Goal: Task Accomplishment & Management: Manage account settings

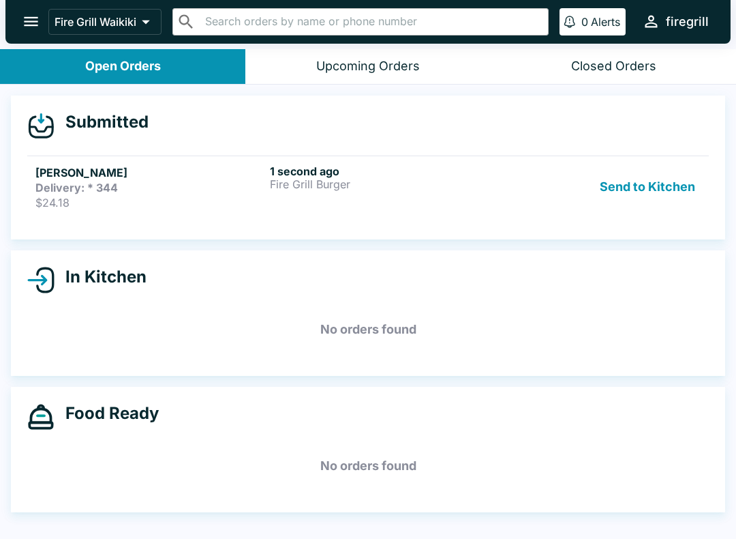
click at [659, 185] on button "Send to Kitchen" at bounding box center [647, 186] width 106 height 45
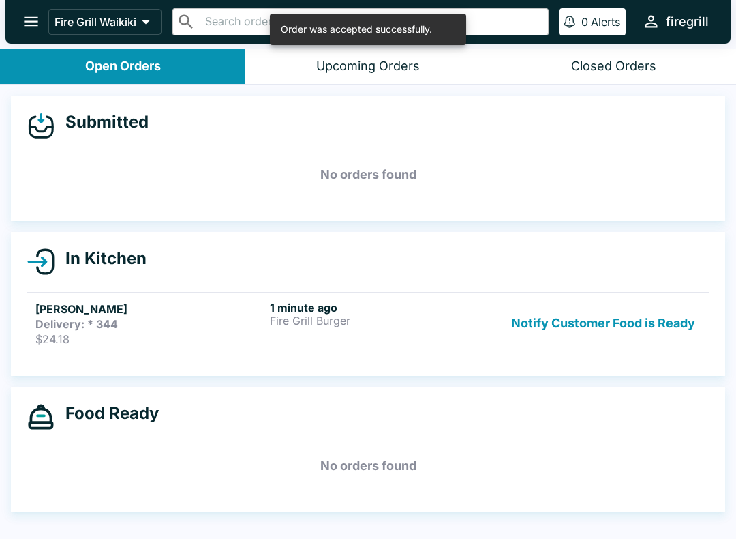
click at [135, 308] on h5 "[PERSON_NAME]" at bounding box center [149, 309] width 229 height 16
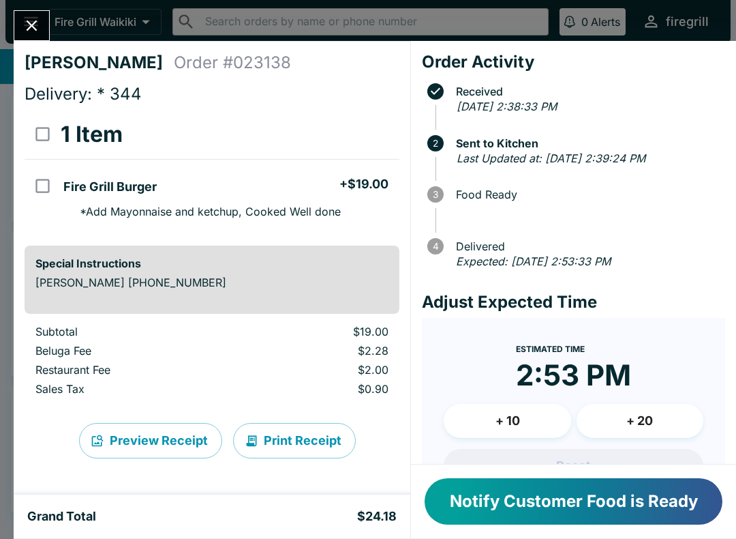
click at [521, 510] on button "Notify Customer Food is Ready" at bounding box center [574, 501] width 298 height 46
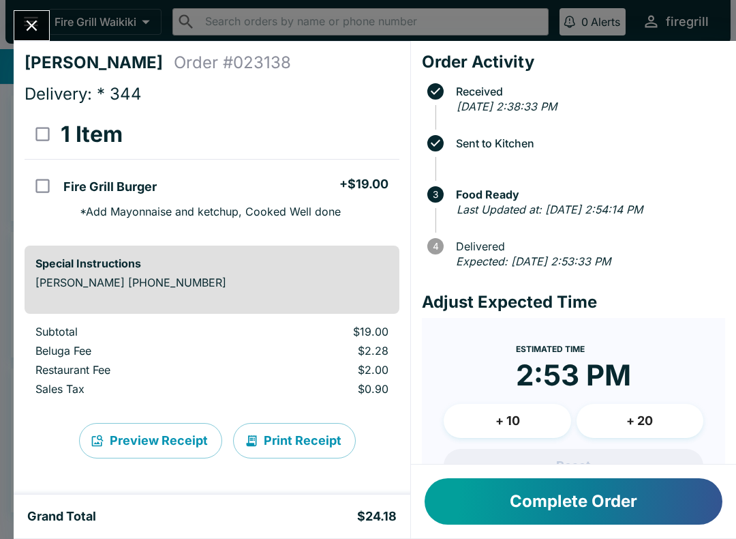
click at [534, 487] on button "Complete Order" at bounding box center [574, 501] width 298 height 46
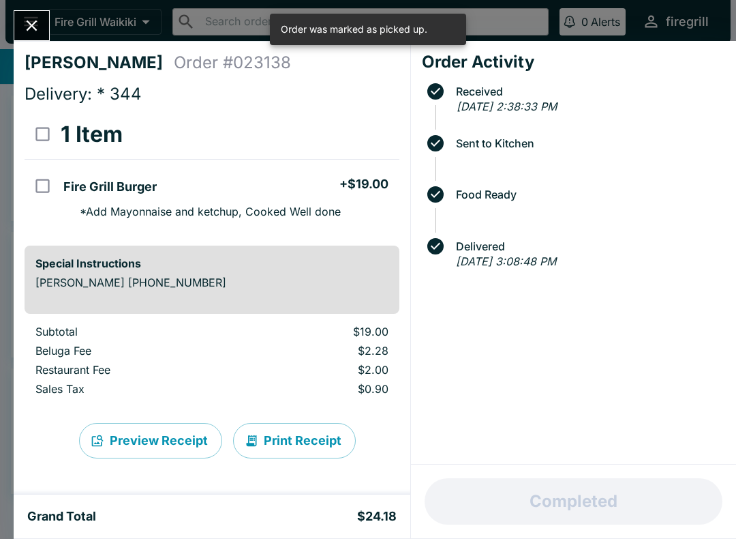
click at [22, 32] on icon "Close" at bounding box center [31, 25] width 18 height 18
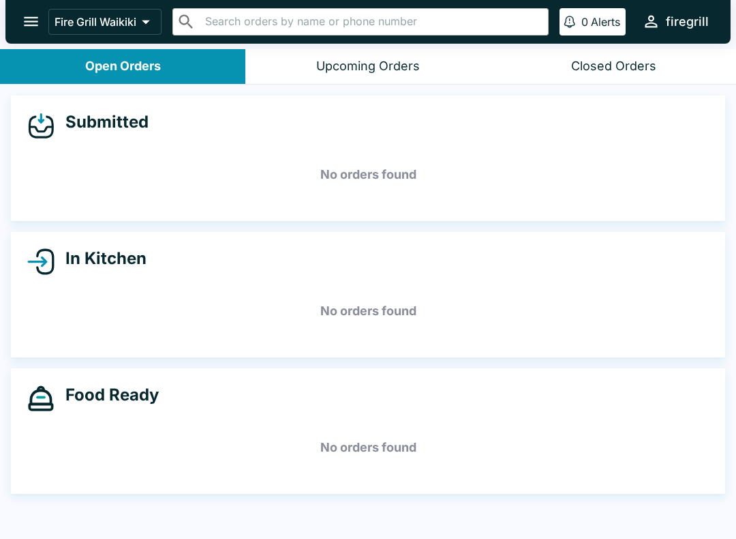
click at [626, 55] on button "Closed Orders" at bounding box center [613, 66] width 245 height 35
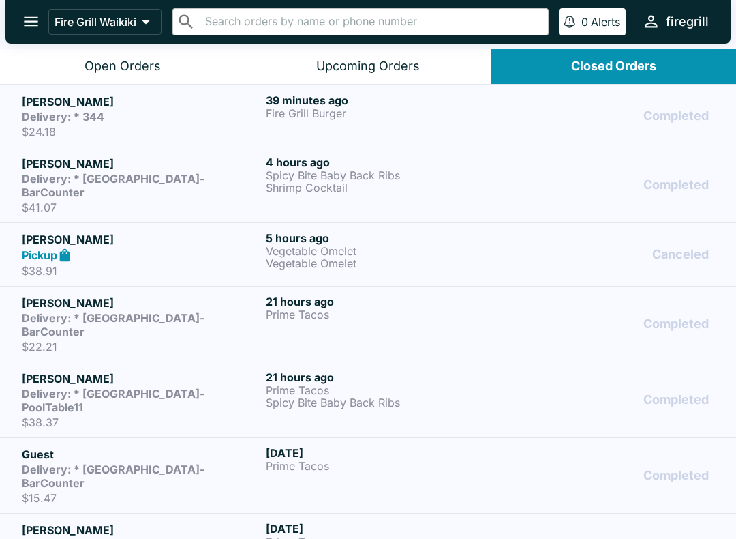
click at [150, 61] on div "Open Orders" at bounding box center [123, 67] width 76 height 16
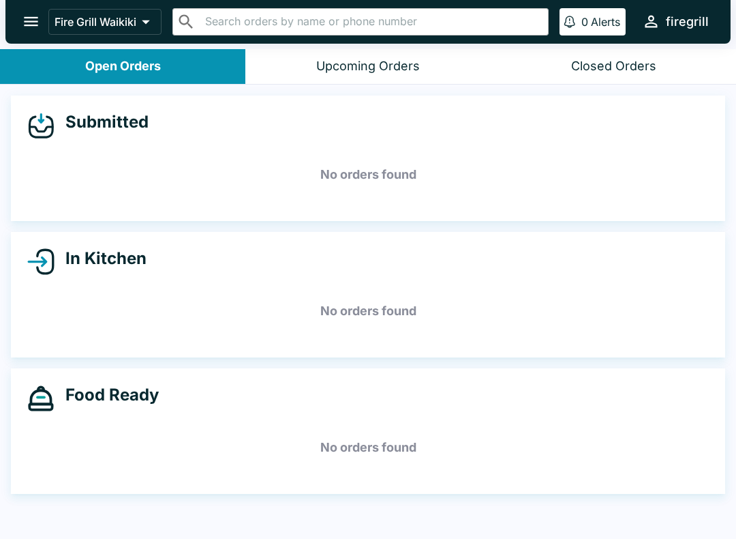
click at [682, 363] on div "Submitted No orders found In Kitchen No orders found Food Ready No orders found" at bounding box center [368, 313] width 736 height 457
click at [685, 353] on div "In Kitchen No orders found" at bounding box center [368, 294] width 714 height 125
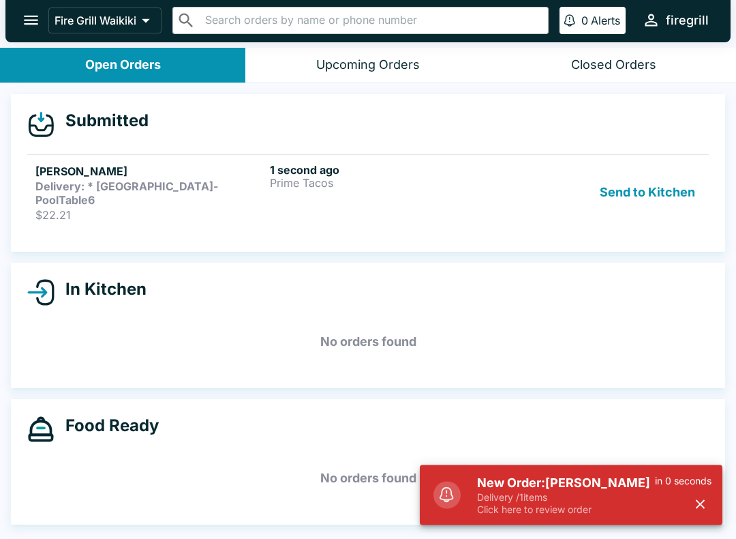
click at [622, 184] on button "Send to Kitchen" at bounding box center [647, 193] width 106 height 59
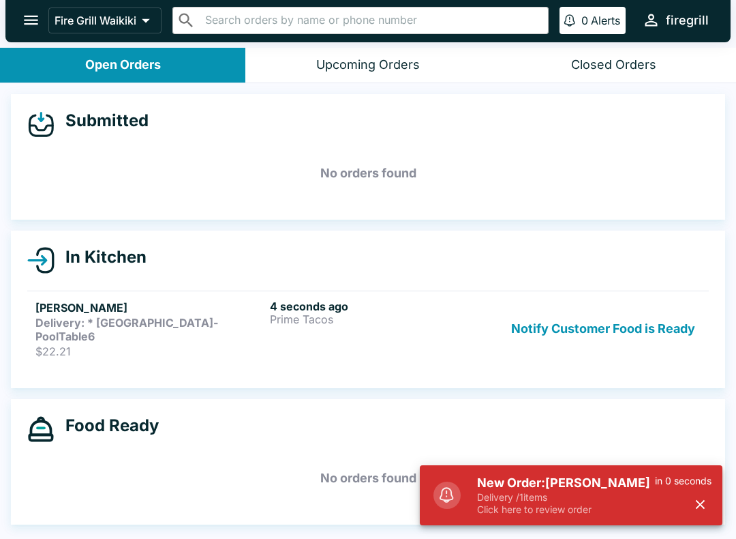
click at [162, 351] on link "[PERSON_NAME] Delivery: * [GEOGRAPHIC_DATA]-PoolTable6 $22.21 4 seconds ago Pri…" at bounding box center [368, 328] width 682 height 76
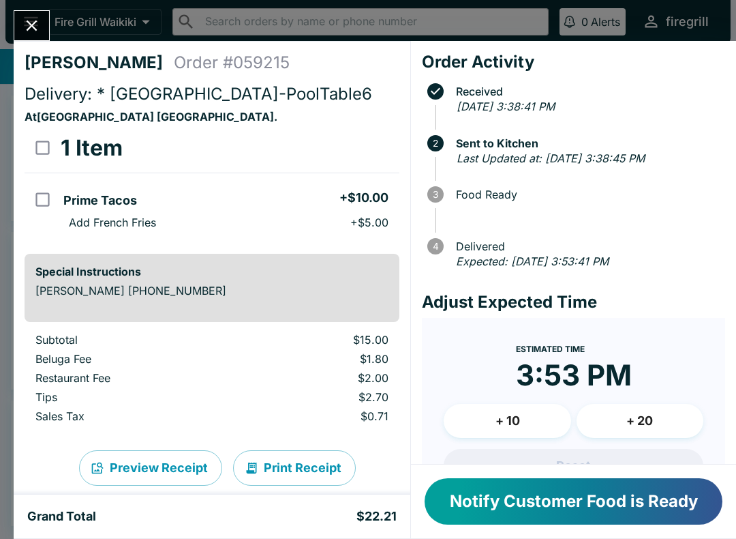
click at [37, 25] on icon "Close" at bounding box center [31, 25] width 18 height 18
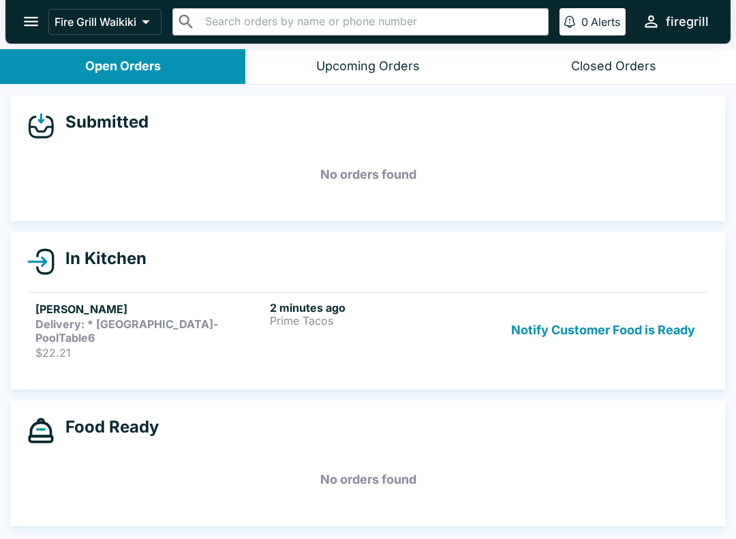
click at [367, 50] on button "Upcoming Orders" at bounding box center [367, 66] width 245 height 35
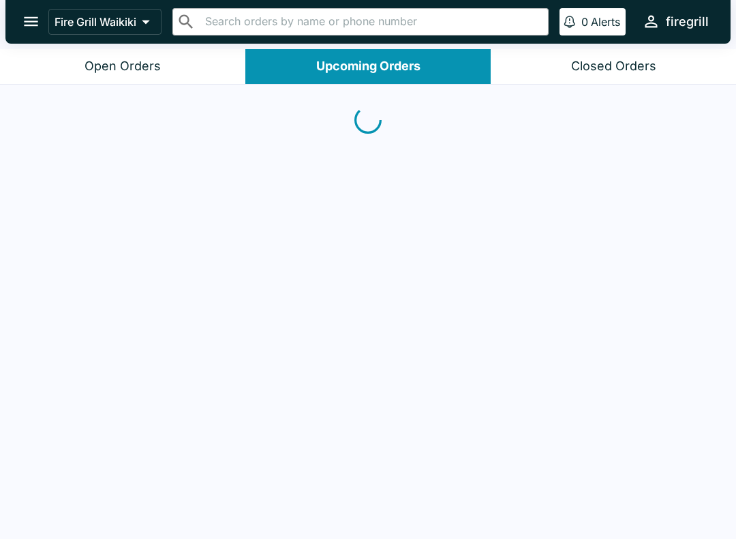
click at [586, 59] on div "Closed Orders" at bounding box center [613, 67] width 85 height 16
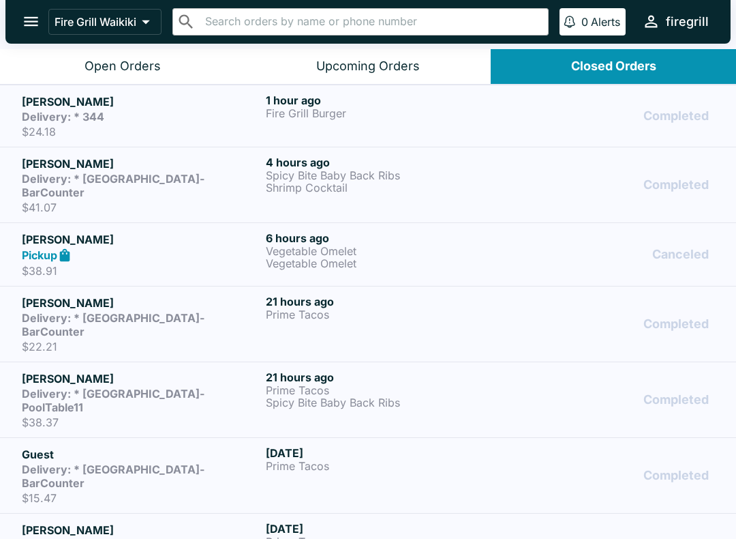
click at [169, 114] on div "Delivery: * 344" at bounding box center [141, 117] width 239 height 14
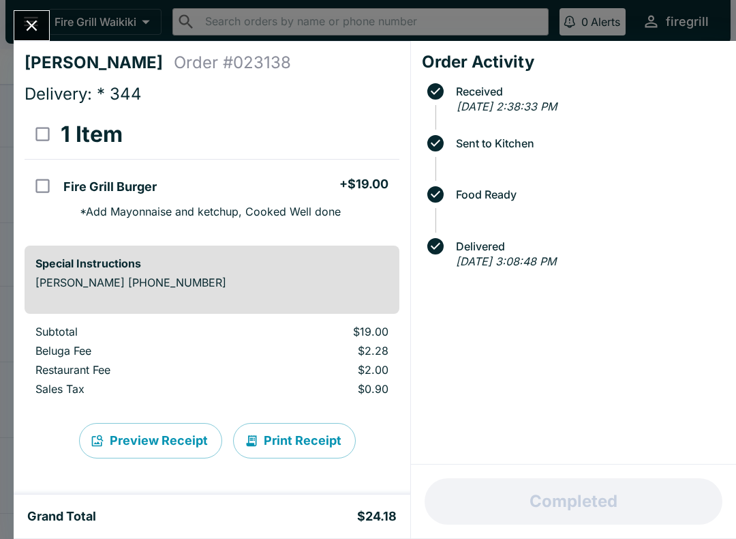
click at [25, 20] on icon "Close" at bounding box center [31, 25] width 18 height 18
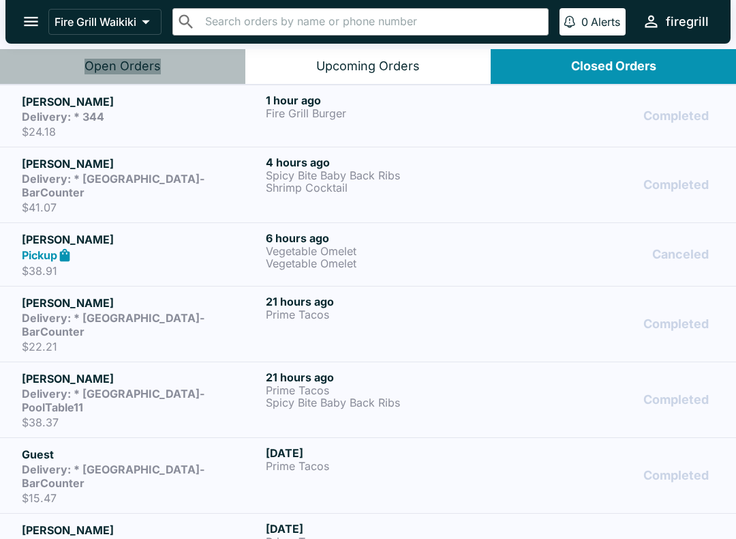
click at [134, 61] on div "Open Orders" at bounding box center [123, 67] width 76 height 16
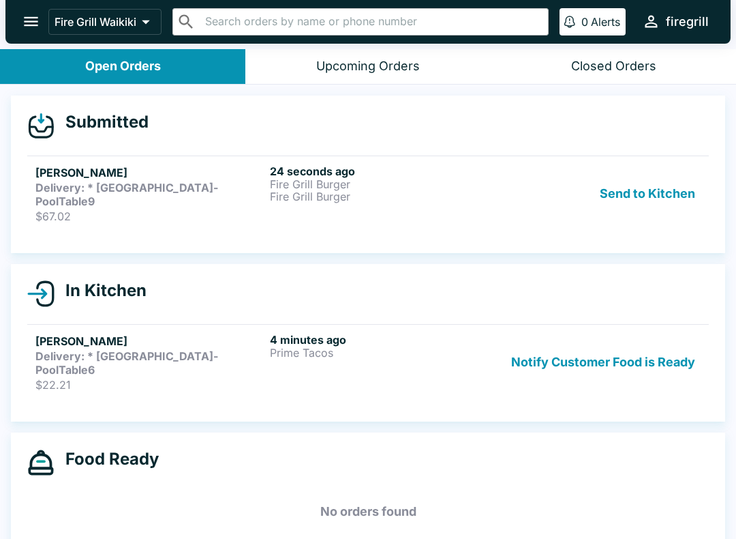
click at [656, 176] on button "Send to Kitchen" at bounding box center [647, 193] width 106 height 59
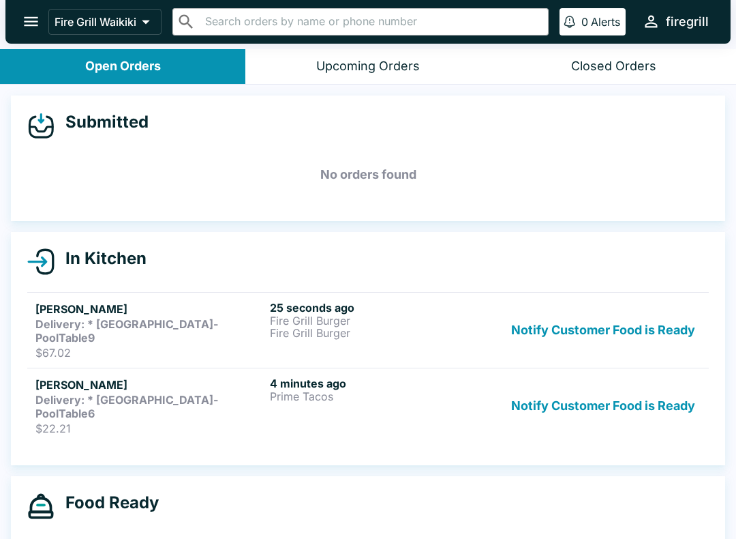
click at [367, 315] on p "Fire Grill Burger" at bounding box center [384, 320] width 229 height 12
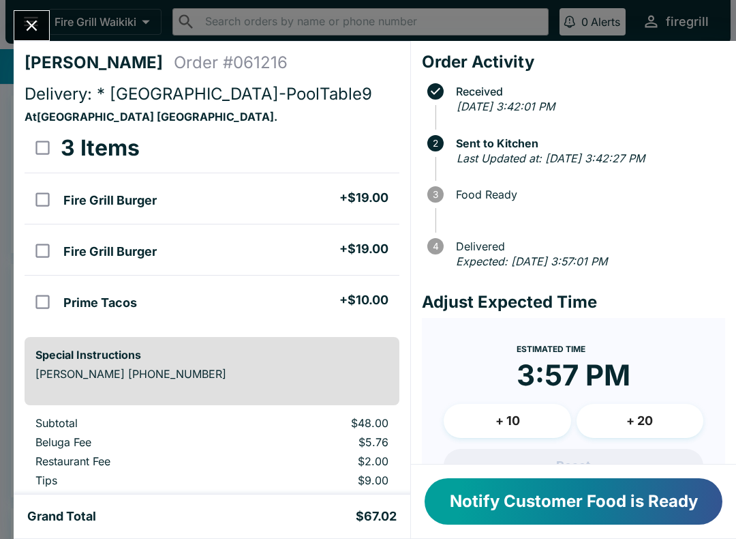
click at [29, 18] on icon "Close" at bounding box center [31, 25] width 18 height 18
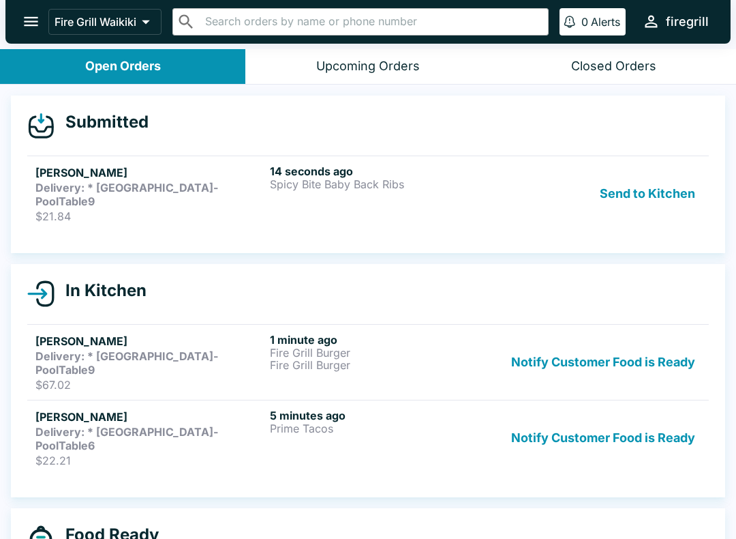
click at [639, 192] on button "Send to Kitchen" at bounding box center [647, 193] width 106 height 59
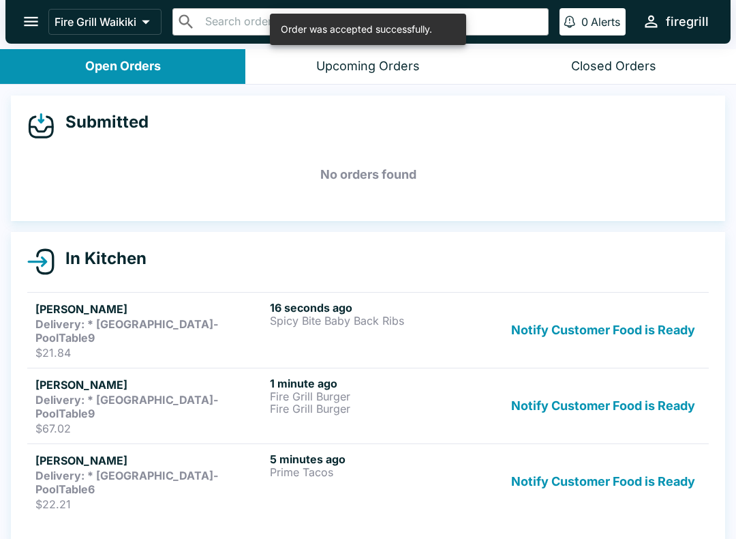
click at [400, 390] on p "Fire Grill Burger" at bounding box center [384, 396] width 229 height 12
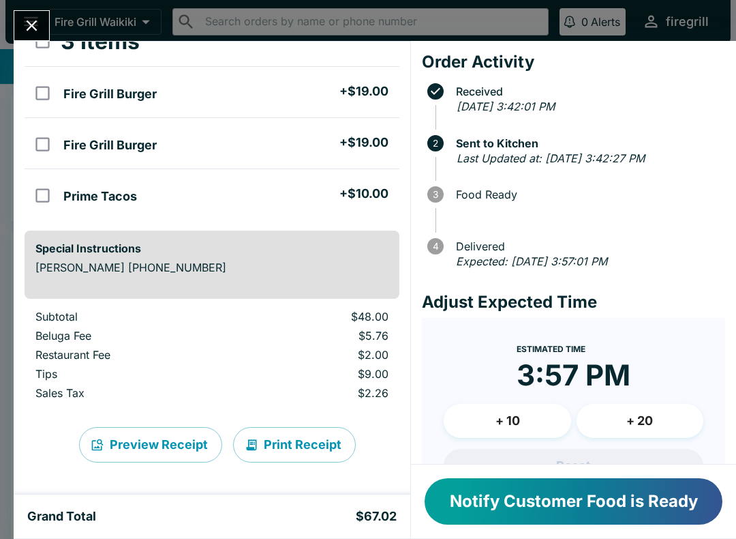
scroll to position [107, 0]
click at [25, 21] on icon "Close" at bounding box center [31, 25] width 18 height 18
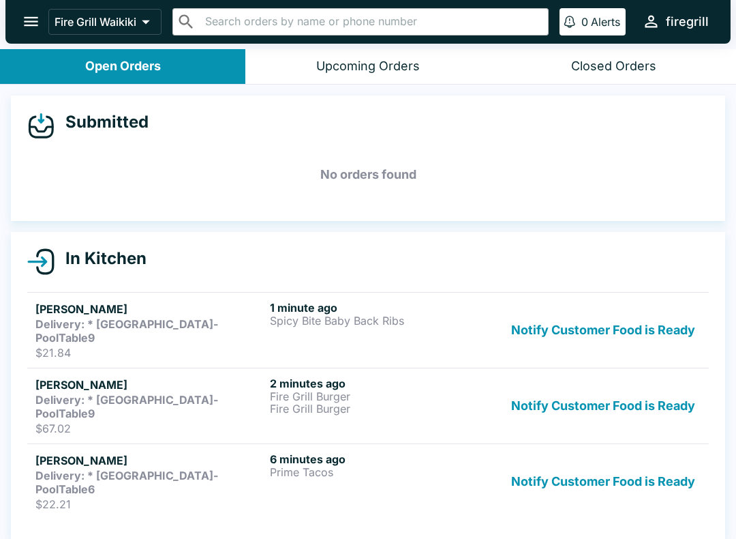
click at [78, 317] on strong "Delivery: * [GEOGRAPHIC_DATA]-PoolTable9" at bounding box center [126, 330] width 183 height 27
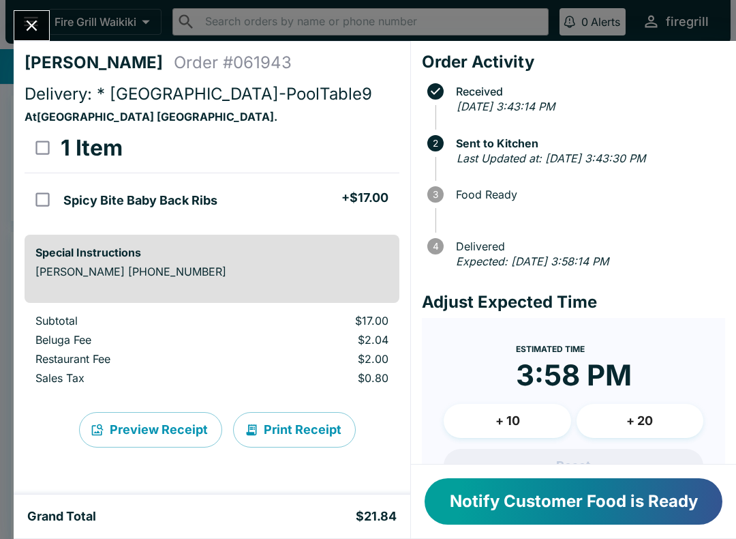
click at [31, 22] on icon "Close" at bounding box center [31, 25] width 18 height 18
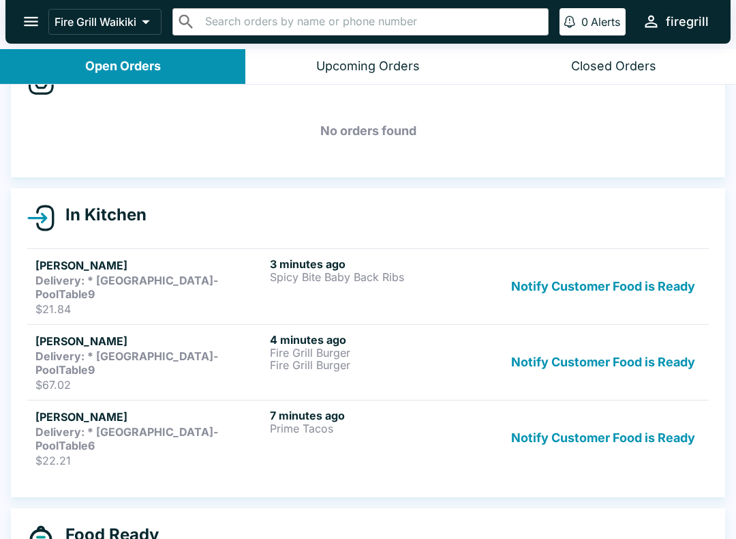
scroll to position [44, 0]
click at [200, 408] on h5 "[PERSON_NAME]" at bounding box center [149, 416] width 229 height 16
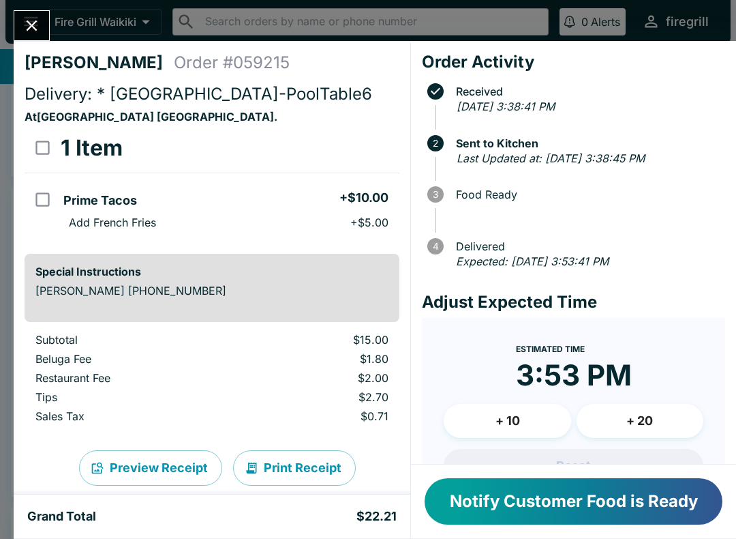
click at [560, 502] on button "Notify Customer Food is Ready" at bounding box center [574, 501] width 298 height 46
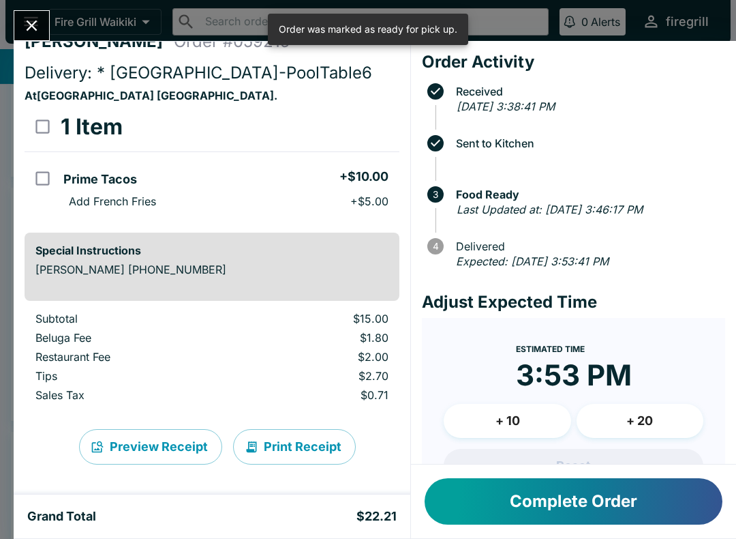
scroll to position [13, 0]
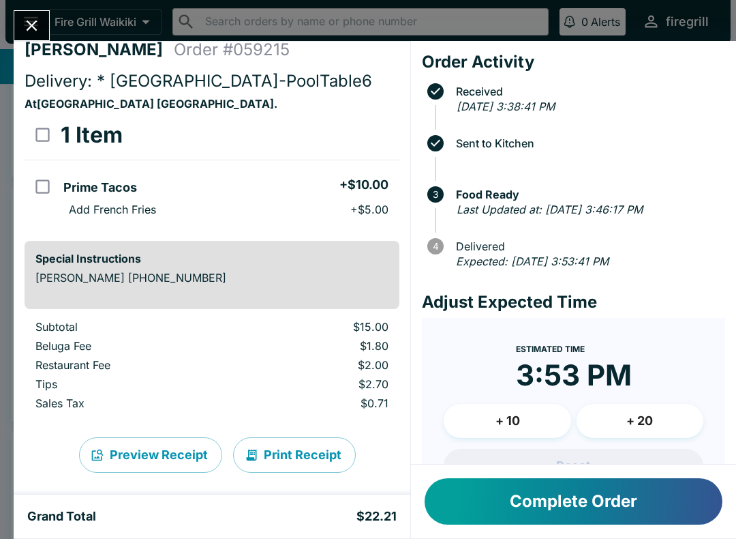
click at [513, 493] on button "Complete Order" at bounding box center [574, 501] width 298 height 46
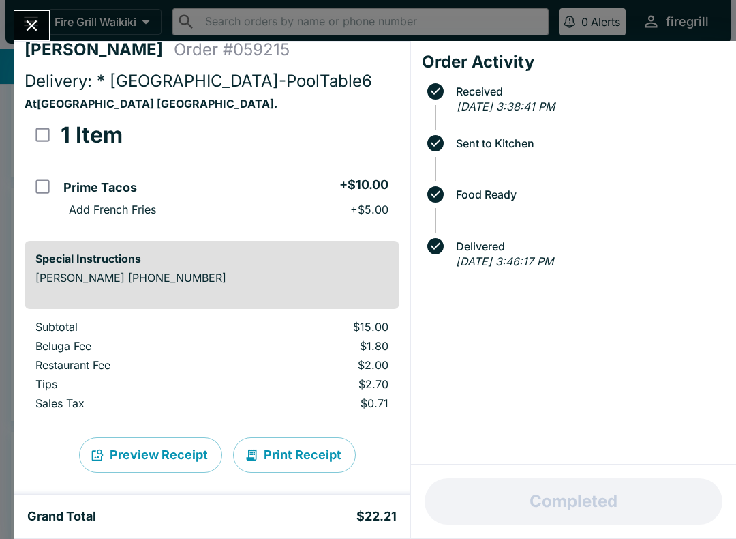
scroll to position [44, 0]
click at [25, 18] on icon "Close" at bounding box center [31, 25] width 18 height 18
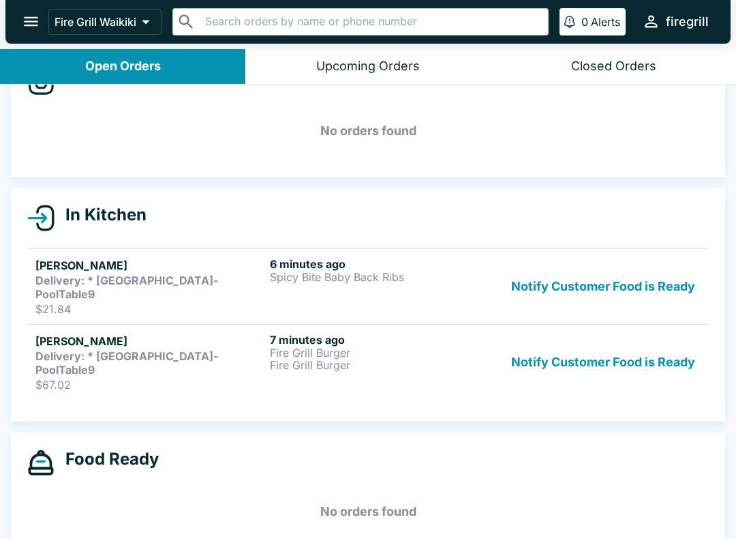
click at [152, 349] on strong "Delivery: * [GEOGRAPHIC_DATA]-PoolTable9" at bounding box center [126, 362] width 183 height 27
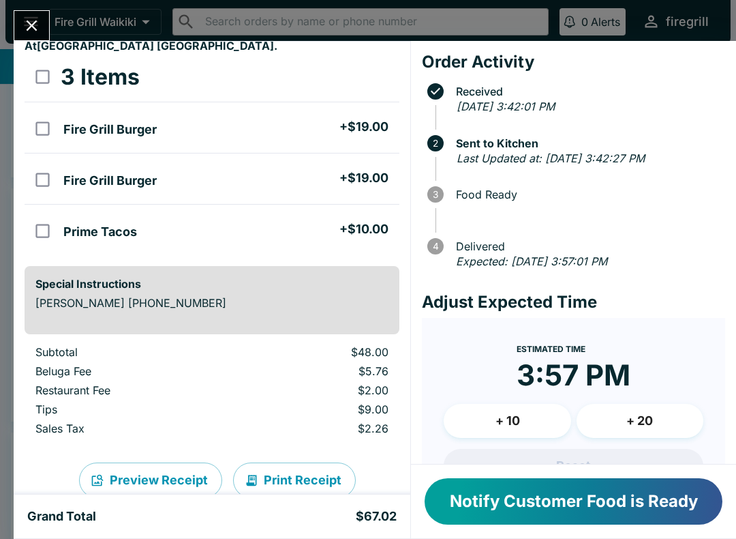
scroll to position [79, 0]
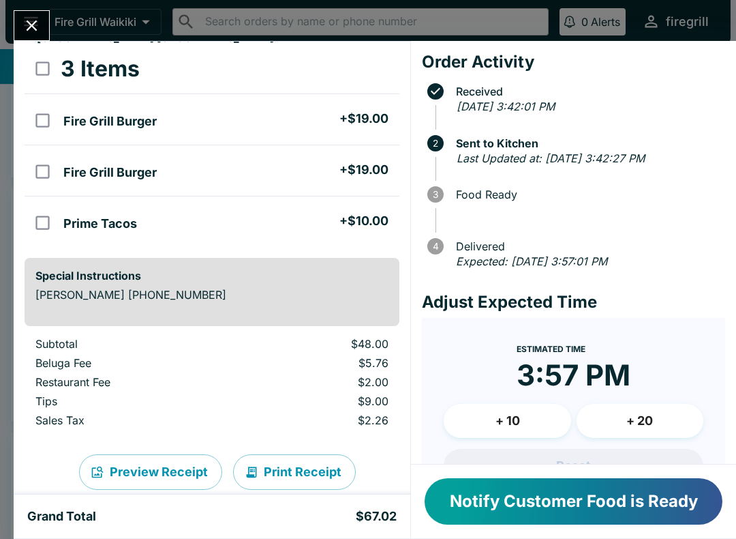
click at [32, 14] on button "Close" at bounding box center [31, 25] width 35 height 29
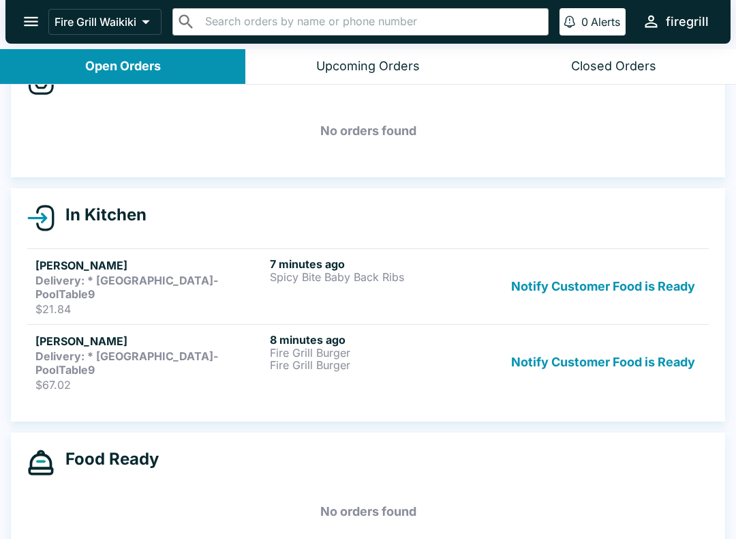
click at [100, 271] on h5 "[PERSON_NAME]" at bounding box center [149, 265] width 229 height 16
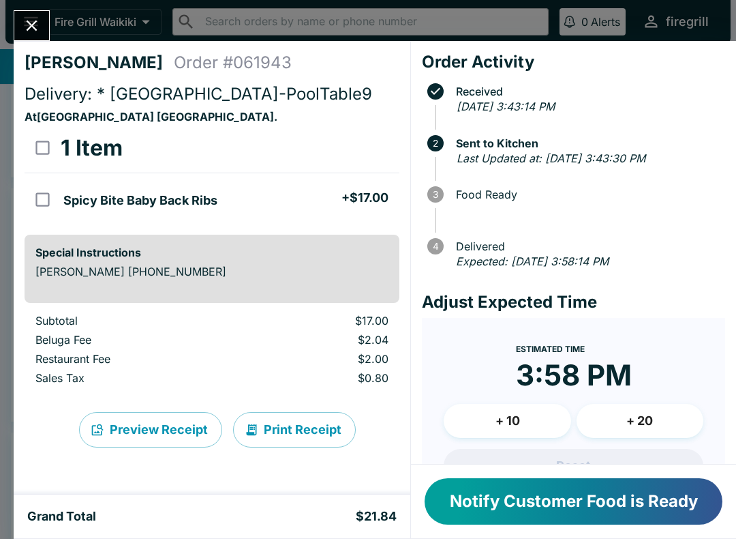
click at [29, 29] on icon "Close" at bounding box center [32, 25] width 11 height 11
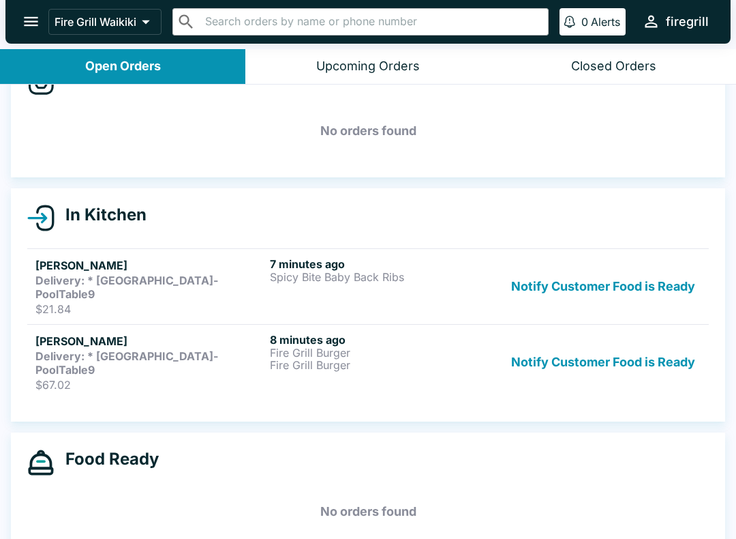
click at [93, 333] on h5 "[PERSON_NAME]" at bounding box center [149, 341] width 229 height 16
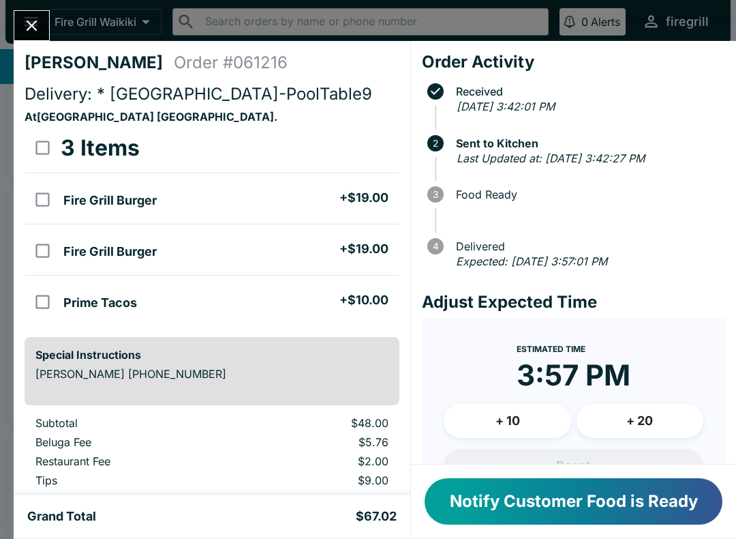
click at [575, 506] on button "Notify Customer Food is Ready" at bounding box center [574, 501] width 298 height 46
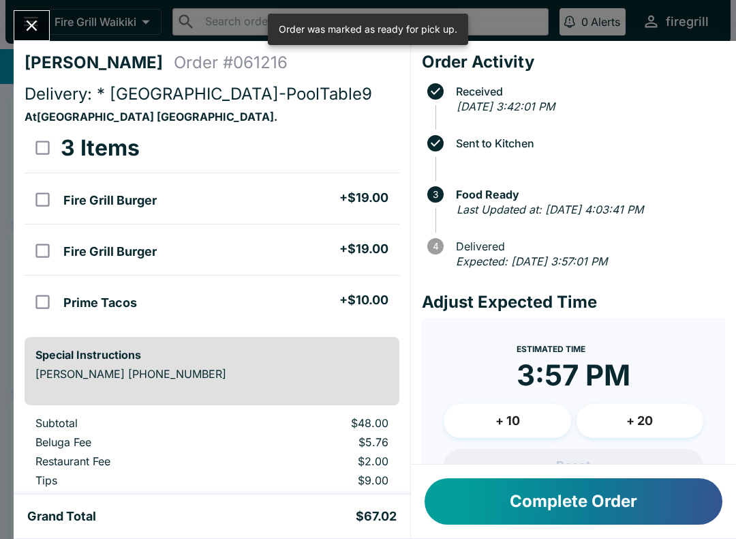
click at [33, 12] on button "Close" at bounding box center [31, 25] width 35 height 29
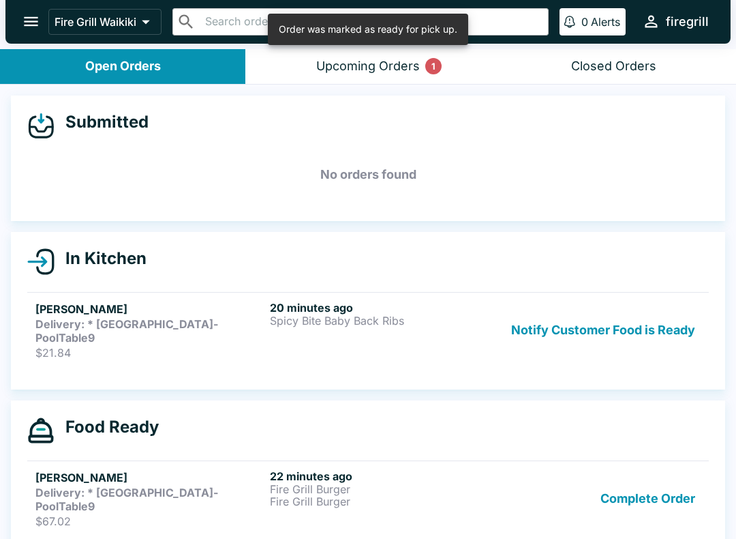
click at [576, 329] on button "Notify Customer Food is Ready" at bounding box center [603, 330] width 195 height 59
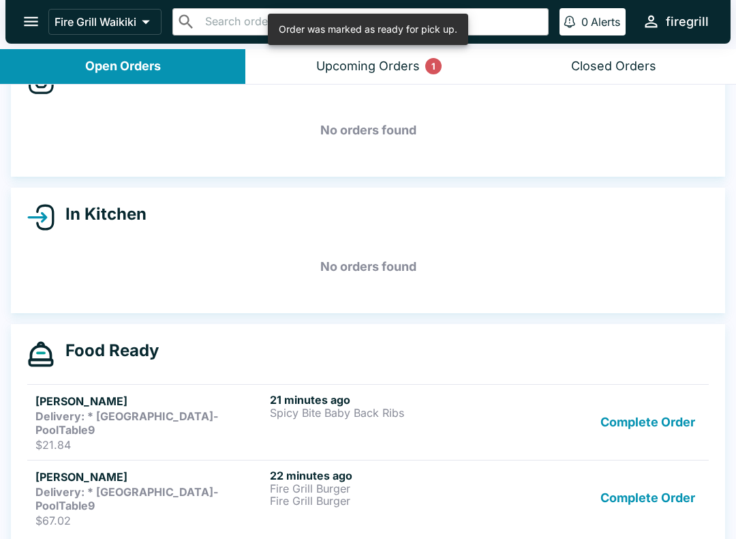
scroll to position [44, 0]
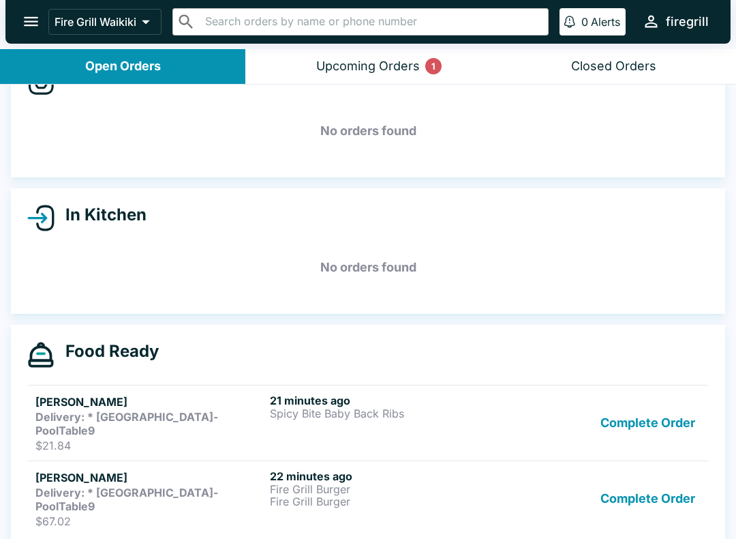
click at [618, 407] on button "Complete Order" at bounding box center [648, 422] width 106 height 59
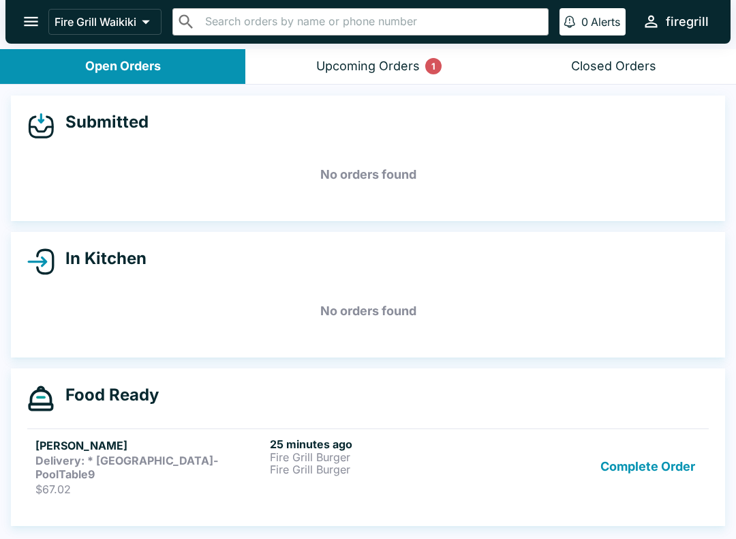
scroll to position [0, 0]
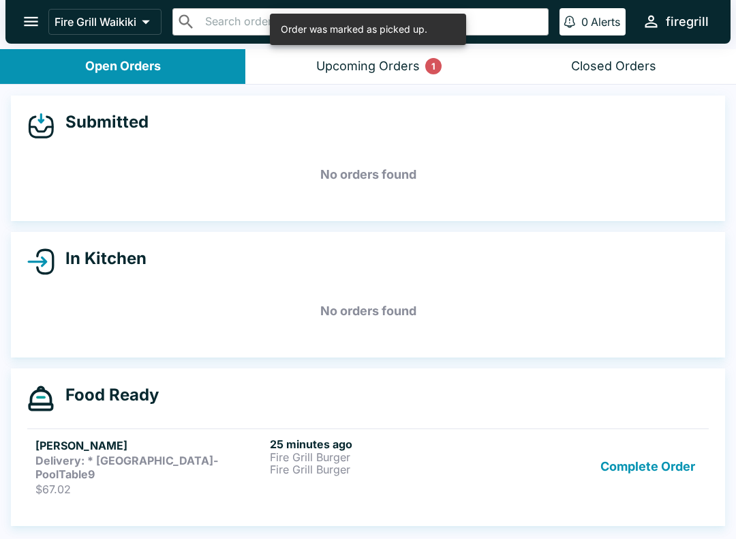
click at [620, 457] on button "Complete Order" at bounding box center [648, 466] width 106 height 59
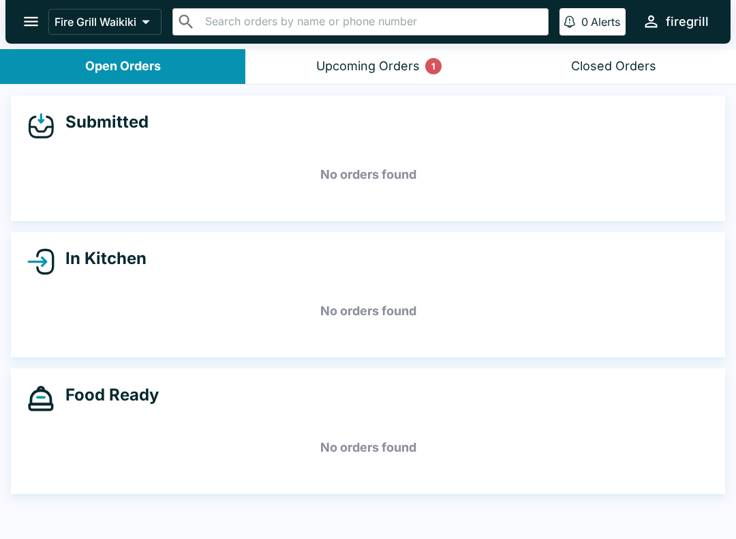
click at [361, 78] on button "Upcoming Orders 1" at bounding box center [367, 66] width 245 height 35
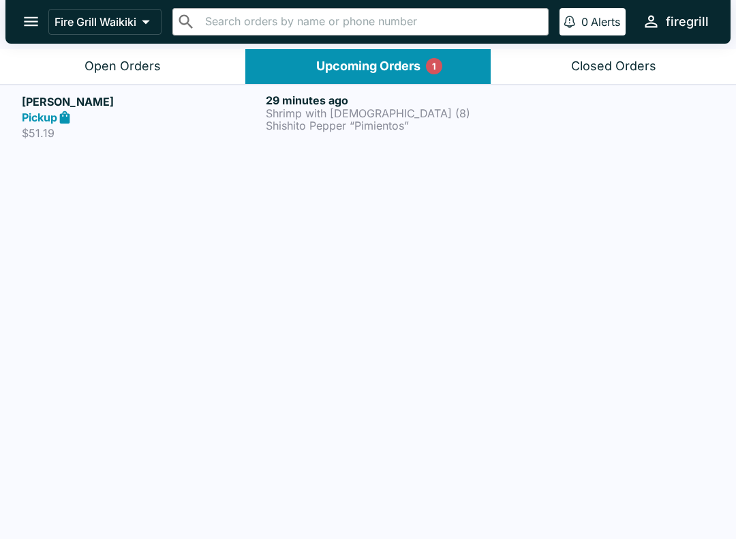
click at [216, 126] on p "$51.19" at bounding box center [141, 133] width 239 height 14
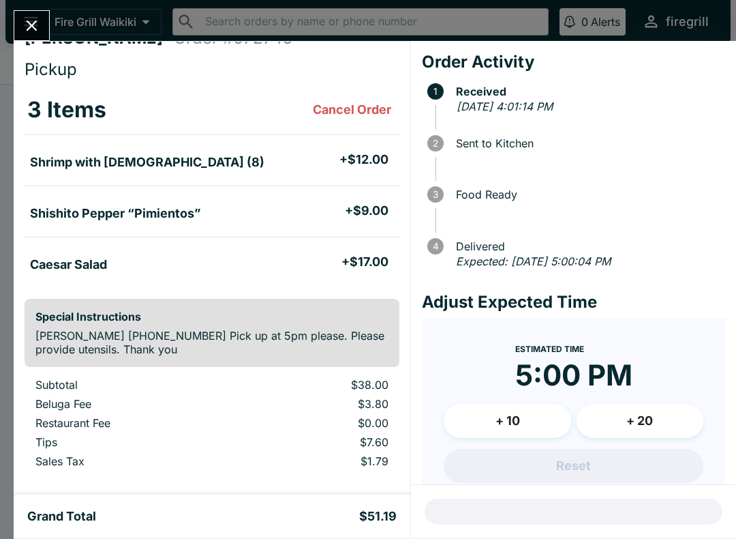
scroll to position [24, 0]
click at [28, 20] on icon "Close" at bounding box center [31, 25] width 18 height 18
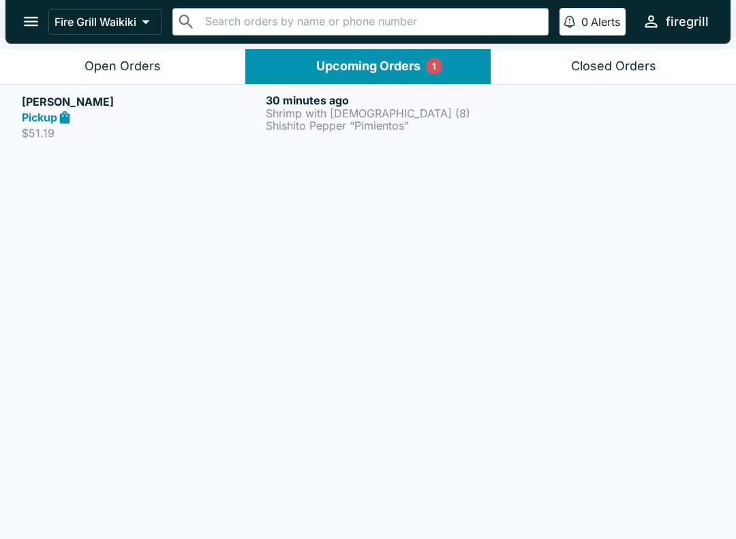
click at [77, 62] on button "Open Orders" at bounding box center [122, 66] width 245 height 35
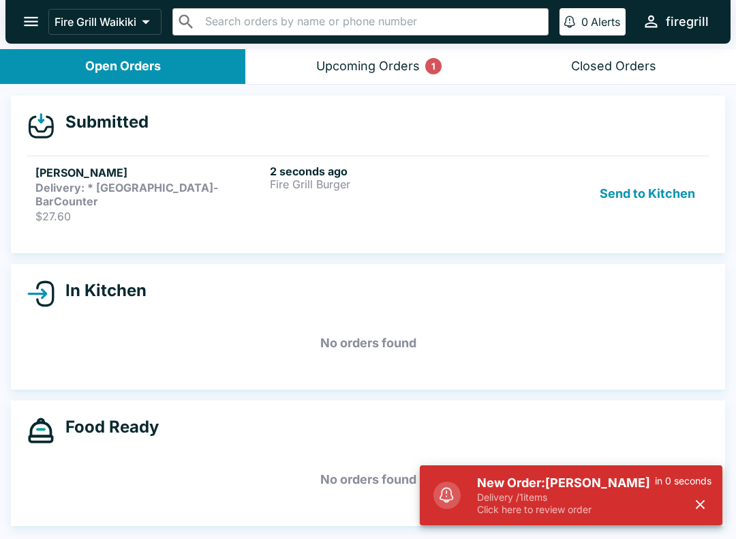
click at [622, 177] on button "Send to Kitchen" at bounding box center [647, 193] width 106 height 59
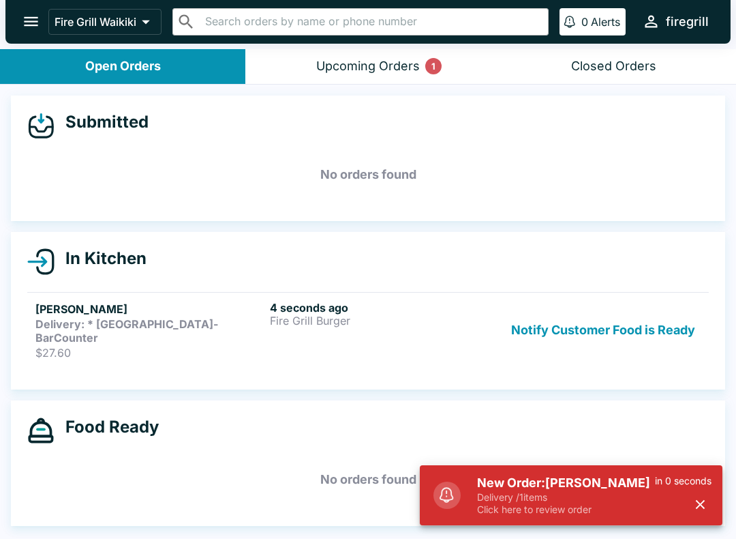
click at [321, 325] on p "Fire Grill Burger" at bounding box center [384, 320] width 229 height 12
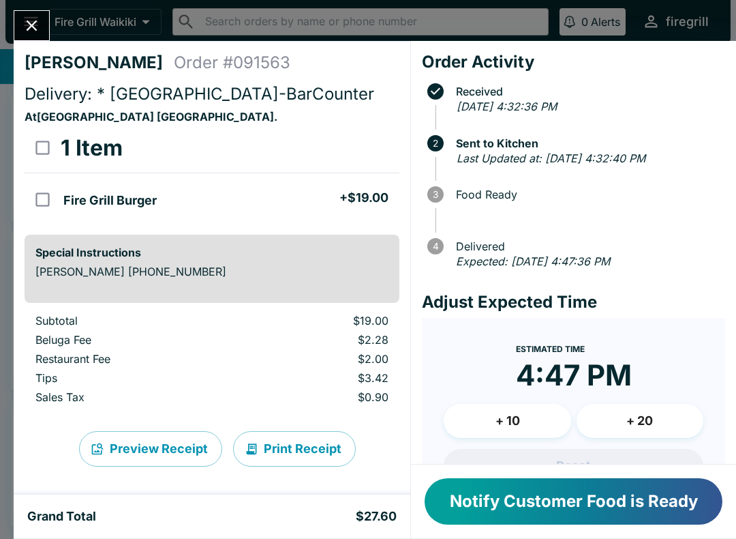
click at [36, 26] on icon "Close" at bounding box center [31, 25] width 18 height 18
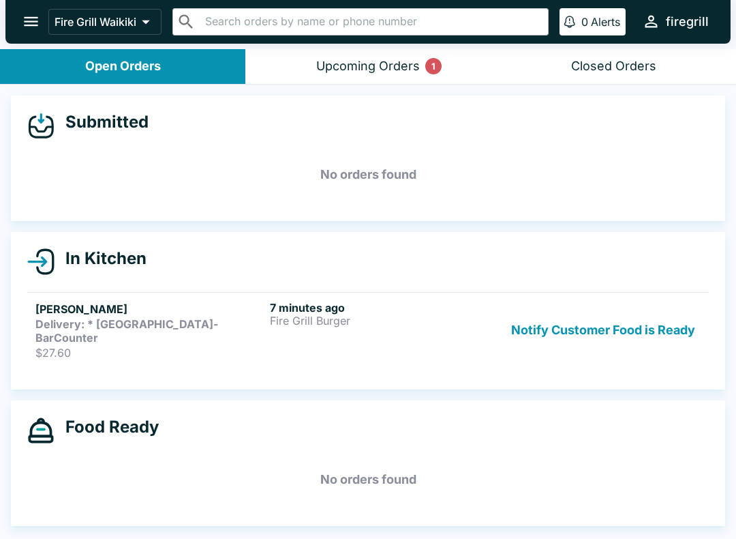
click at [341, 69] on div "Upcoming Orders 1" at bounding box center [368, 67] width 104 height 16
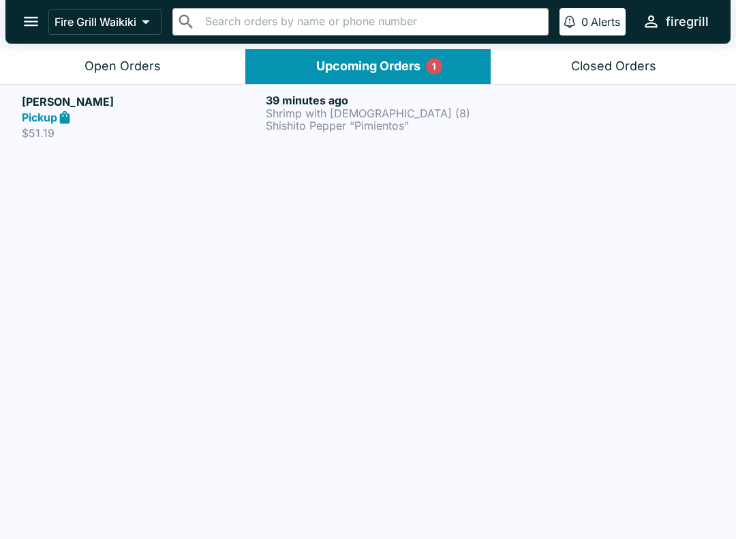
click at [110, 69] on div "Open Orders" at bounding box center [123, 67] width 76 height 16
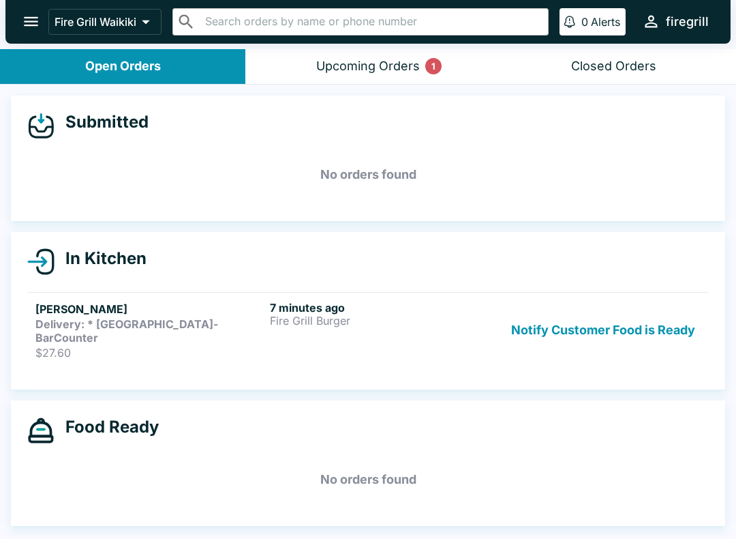
click at [348, 72] on div "Upcoming Orders 1" at bounding box center [368, 67] width 104 height 16
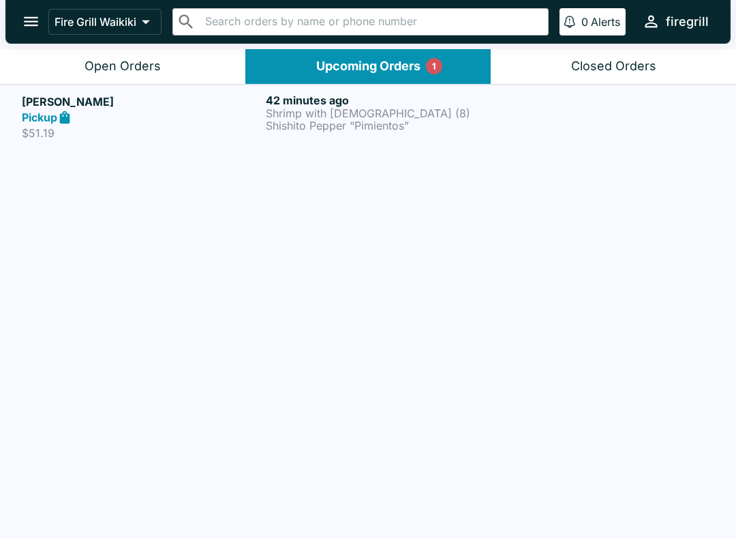
click at [213, 99] on h5 "[PERSON_NAME]" at bounding box center [141, 101] width 239 height 16
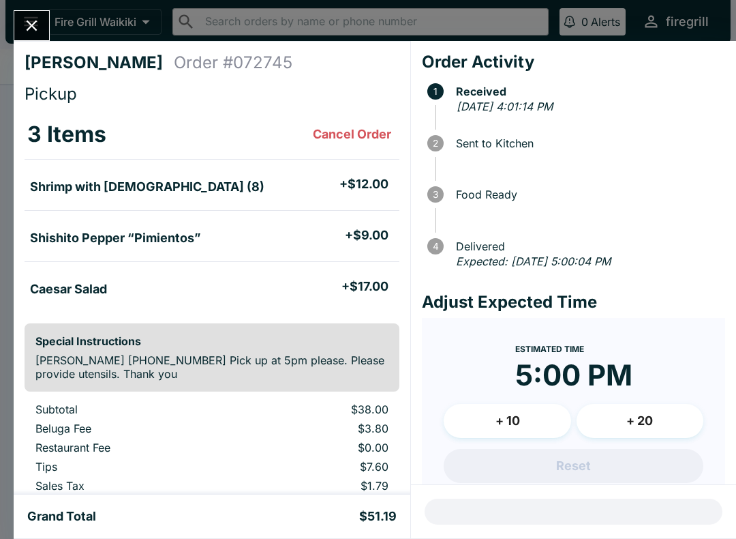
click at [31, 31] on icon "Close" at bounding box center [31, 25] width 18 height 18
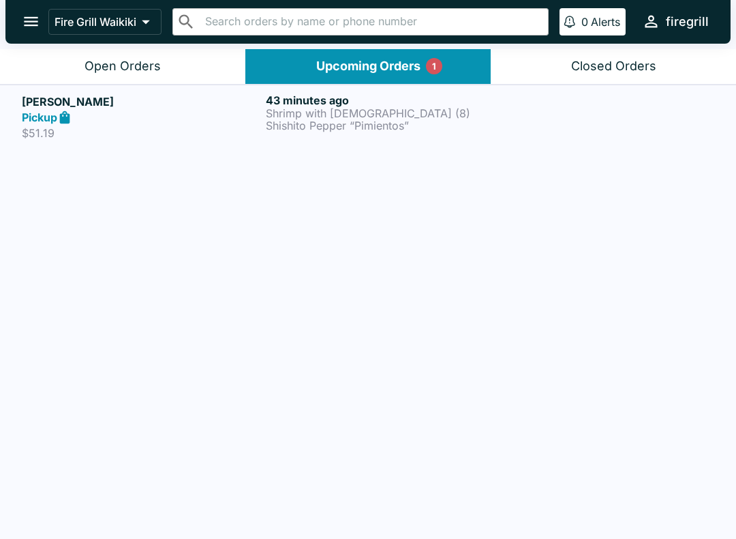
click at [78, 69] on button "Open Orders" at bounding box center [122, 66] width 245 height 35
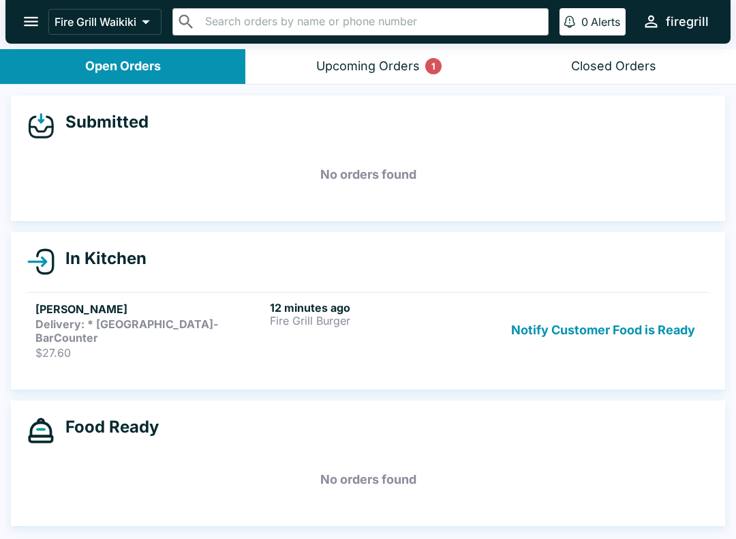
click at [554, 323] on button "Notify Customer Food is Ready" at bounding box center [603, 330] width 195 height 59
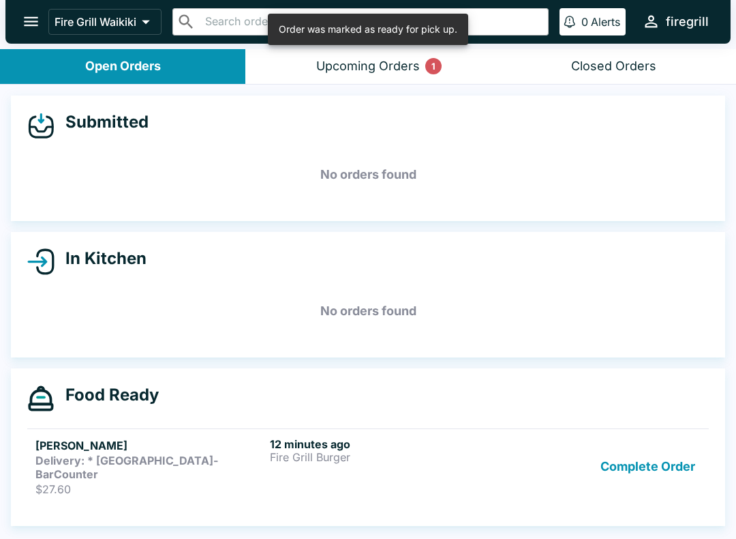
click at [335, 466] on div "12 minutes ago Fire Grill Burger" at bounding box center [384, 466] width 229 height 59
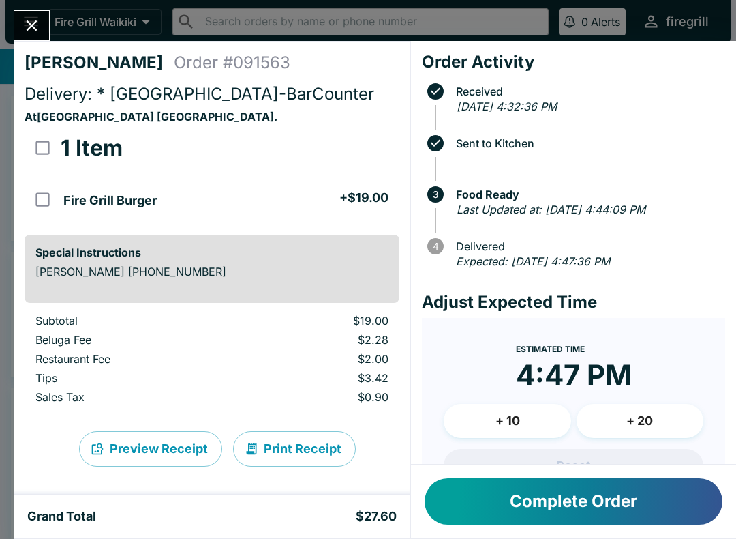
click at [40, 17] on icon "Close" at bounding box center [31, 25] width 18 height 18
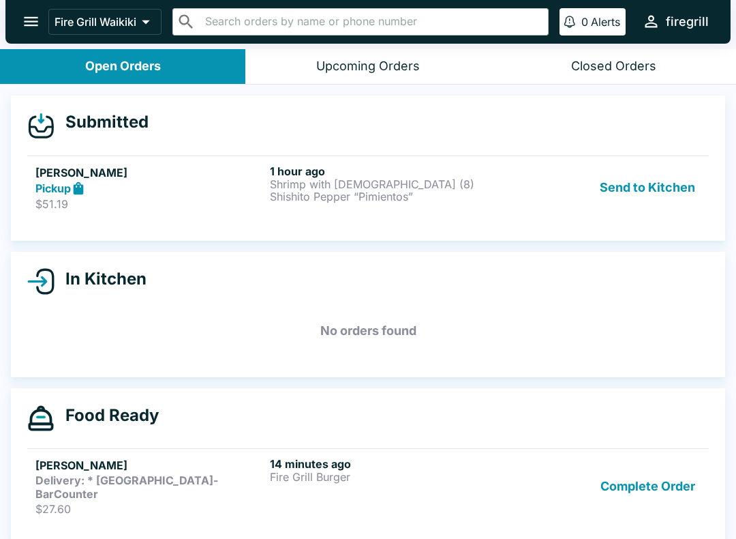
click at [215, 197] on p "$51.19" at bounding box center [149, 204] width 229 height 14
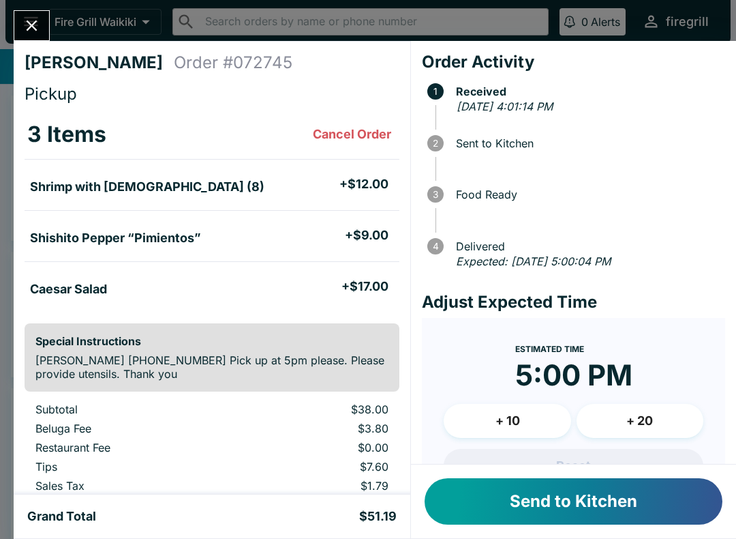
click at [641, 515] on button "Send to Kitchen" at bounding box center [574, 501] width 298 height 46
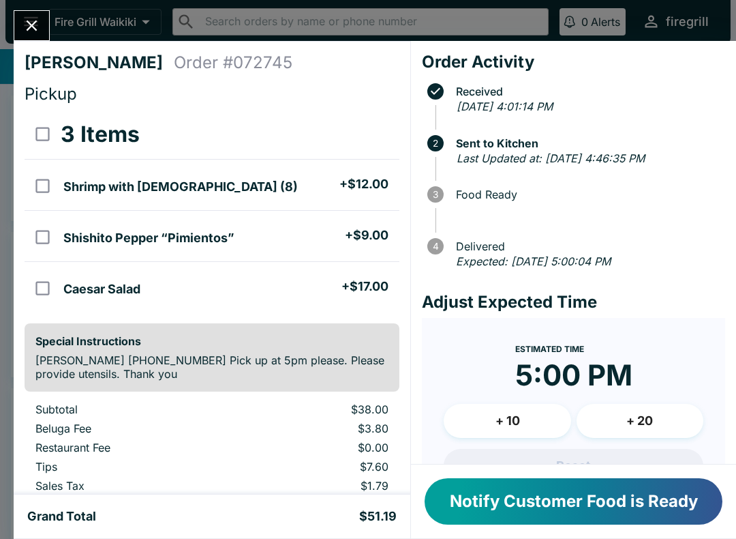
click at [515, 479] on button "Notify Customer Food is Ready" at bounding box center [574, 501] width 298 height 46
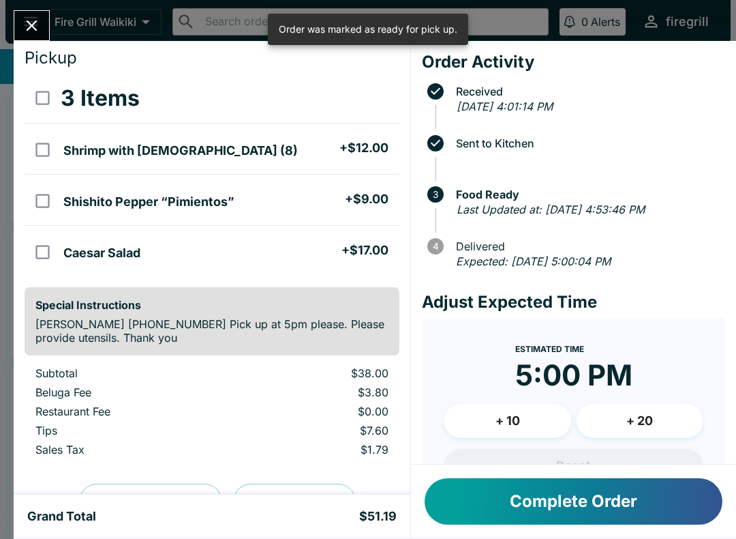
scroll to position [41, 0]
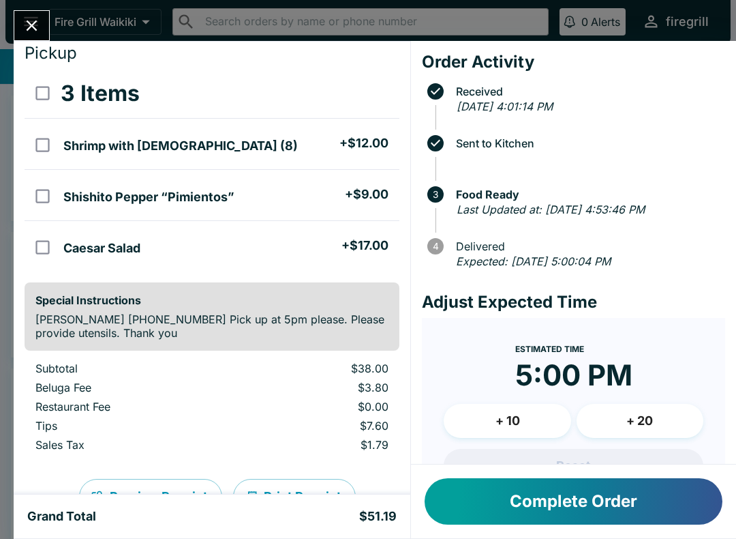
click at [31, 14] on button "Close" at bounding box center [31, 25] width 35 height 29
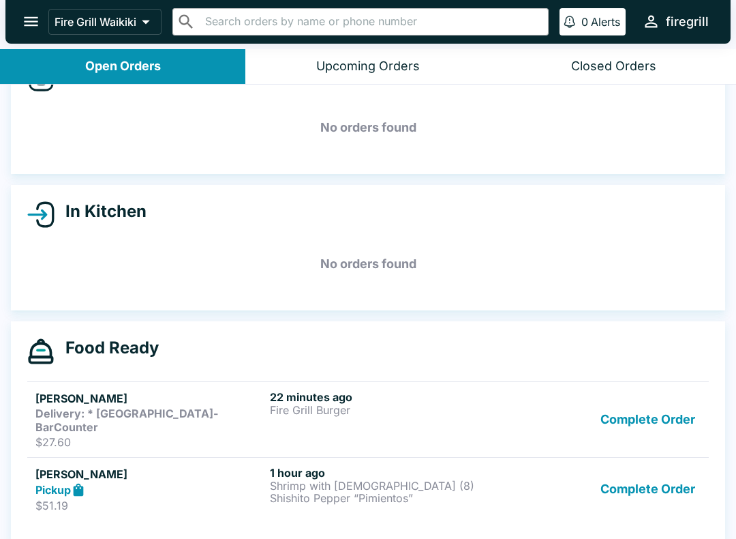
scroll to position [46, 0]
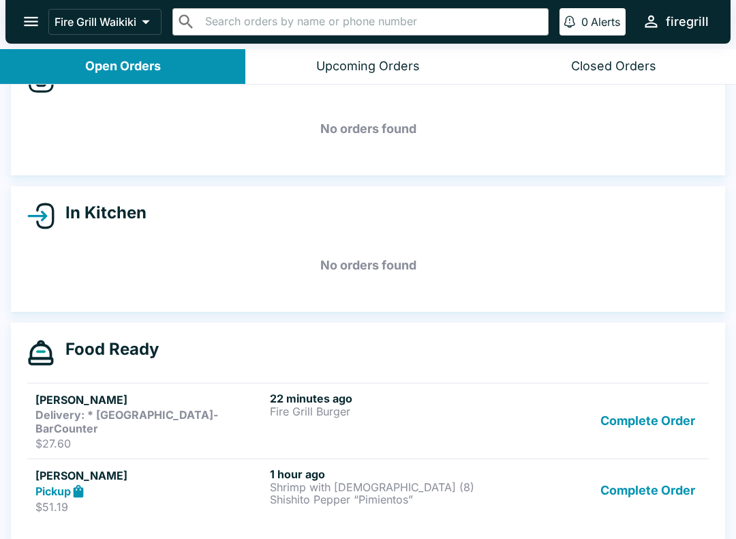
click at [161, 397] on h5 "[PERSON_NAME]" at bounding box center [149, 399] width 229 height 16
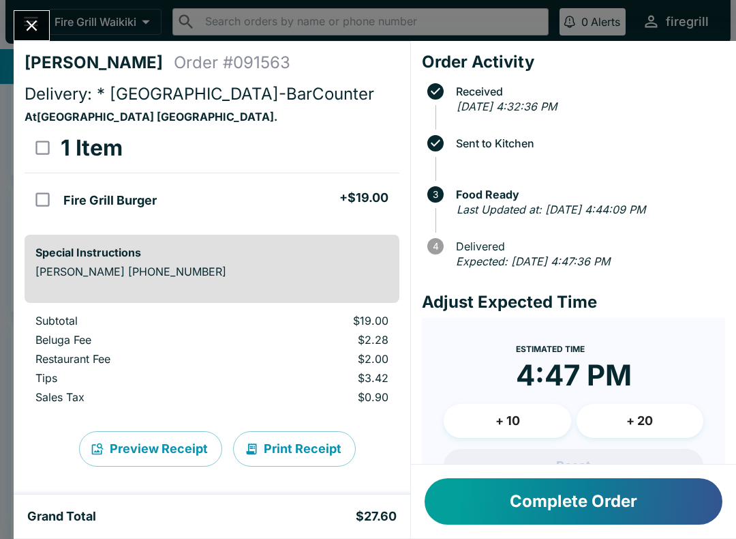
click at [28, 22] on icon "Close" at bounding box center [32, 25] width 11 height 11
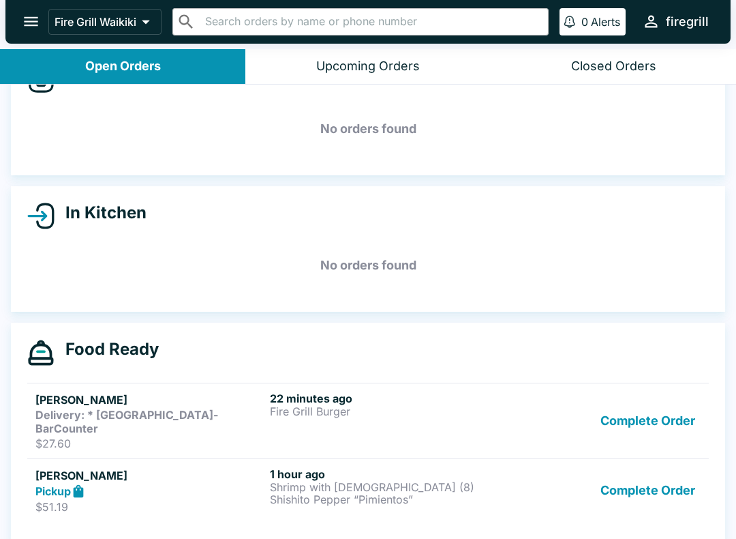
click at [635, 409] on button "Complete Order" at bounding box center [648, 420] width 106 height 59
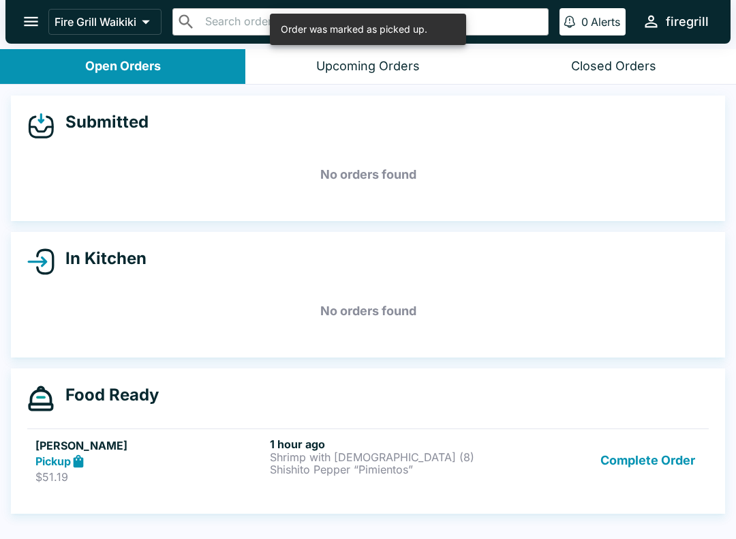
click at [512, 466] on div "Complete Order" at bounding box center [602, 460] width 196 height 47
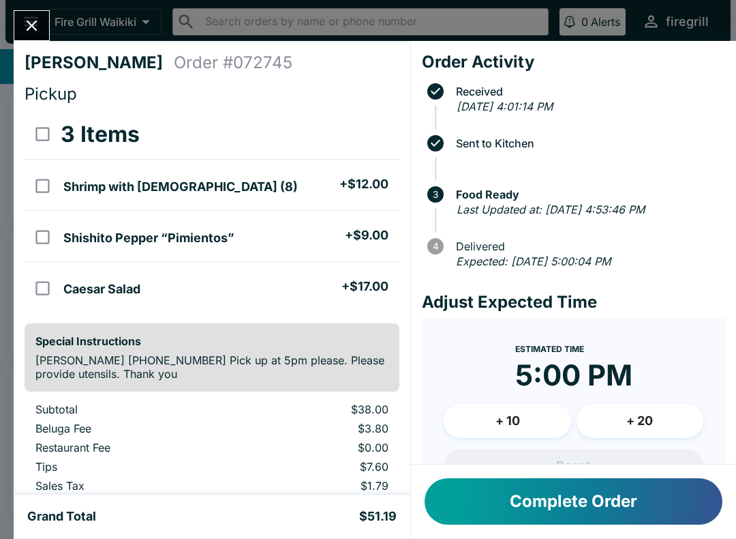
click at [564, 522] on button "Complete Order" at bounding box center [574, 501] width 298 height 46
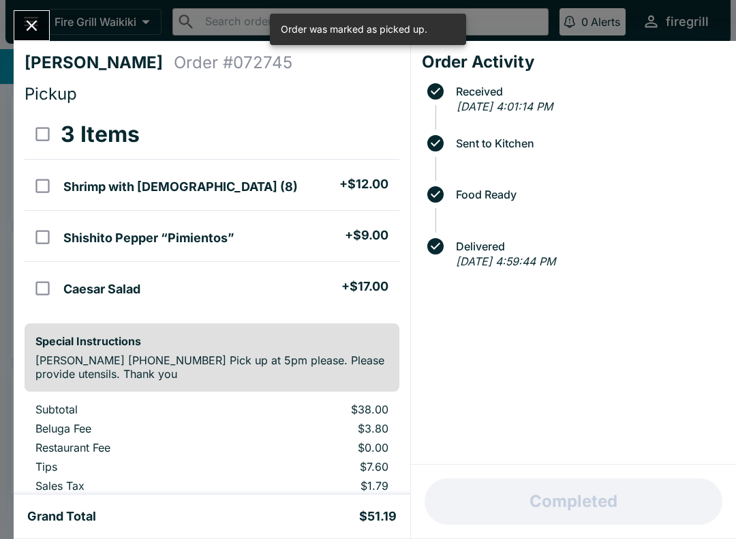
click at [33, 17] on icon "Close" at bounding box center [31, 25] width 18 height 18
